Goal: Information Seeking & Learning: Learn about a topic

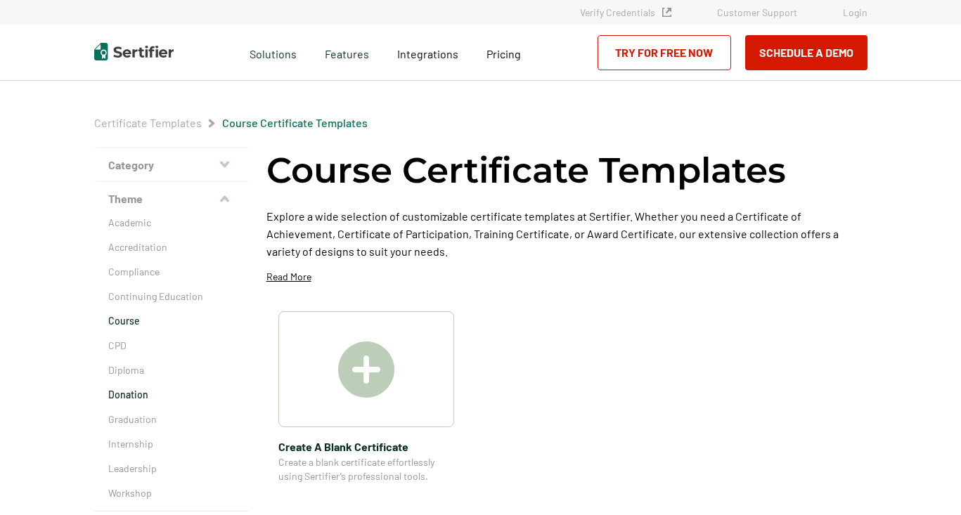
scroll to position [98, 0]
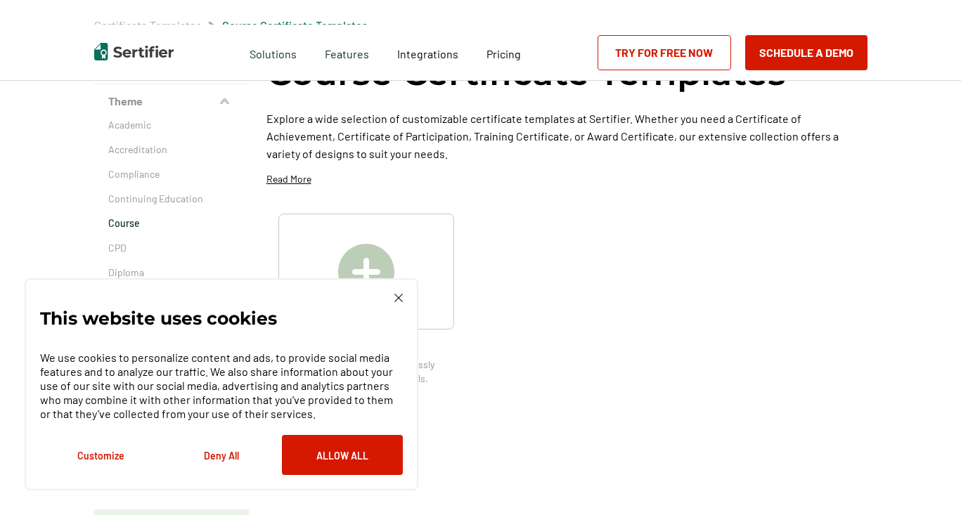
click at [339, 484] on div "This website uses cookies We use cookies to personalize content and ads, to pro…" at bounding box center [222, 384] width 394 height 212
click at [337, 458] on button "Allow All" at bounding box center [342, 455] width 121 height 40
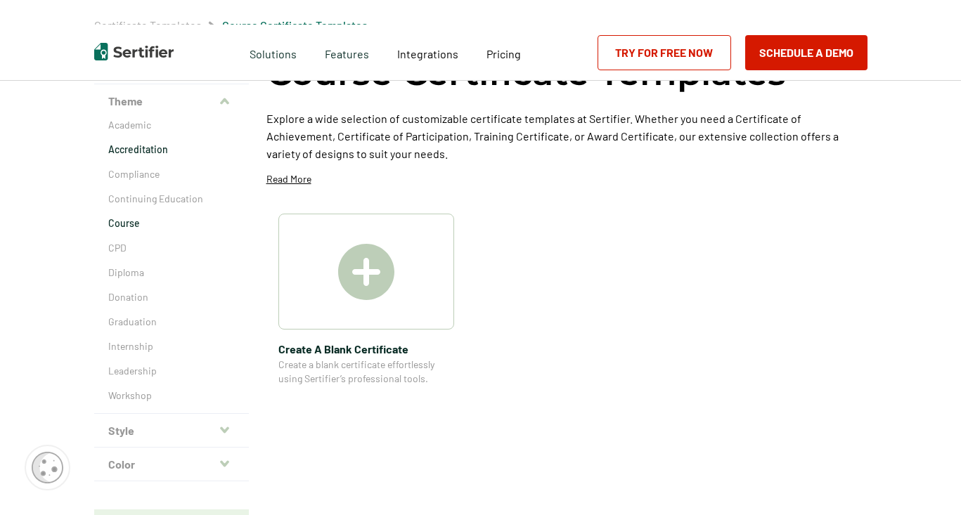
click at [119, 151] on p "Accreditation" at bounding box center [171, 150] width 126 height 14
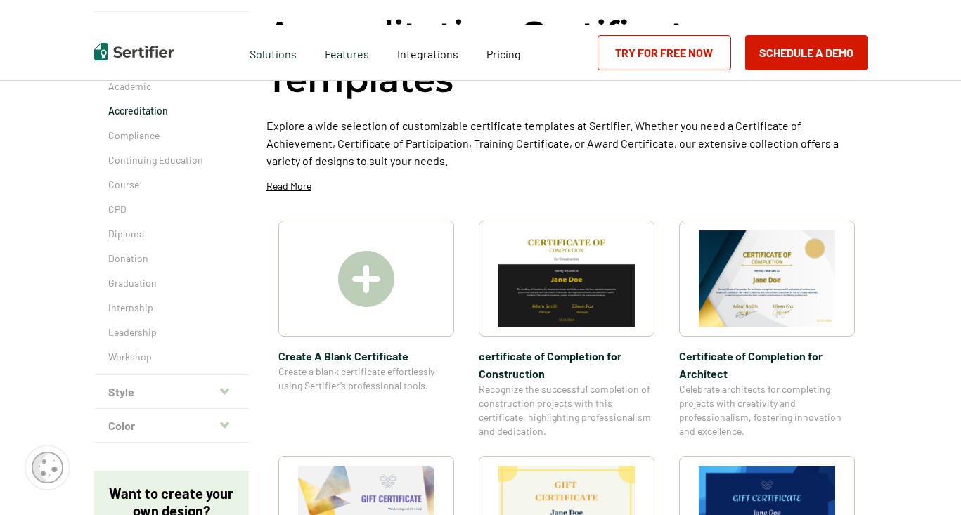
scroll to position [264, 0]
